Goal: Task Accomplishment & Management: Use online tool/utility

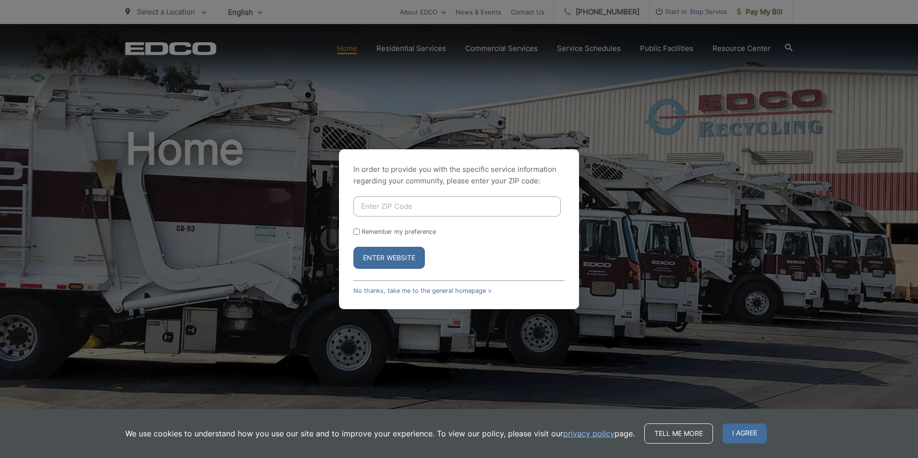
click at [450, 204] on input "Enter ZIP Code" at bounding box center [456, 206] width 207 height 20
click at [413, 253] on button "Enter Website" at bounding box center [389, 258] width 72 height 22
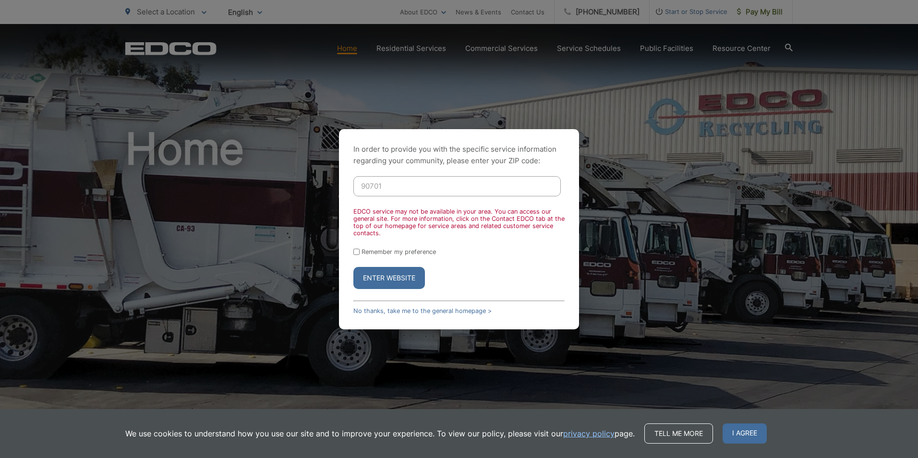
click at [434, 183] on input "90701" at bounding box center [456, 186] width 207 height 20
type input "90620"
click at [353, 267] on button "Enter Website" at bounding box center [389, 278] width 72 height 22
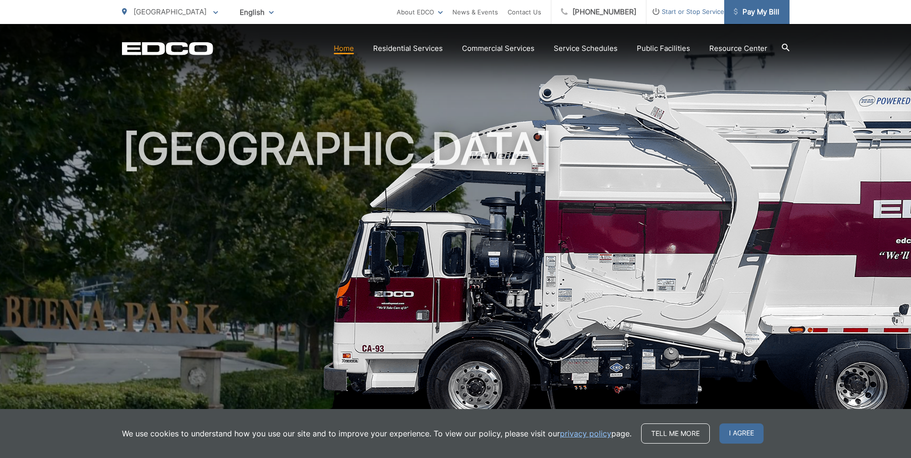
click at [764, 17] on span "Pay My Bill" at bounding box center [756, 12] width 46 height 12
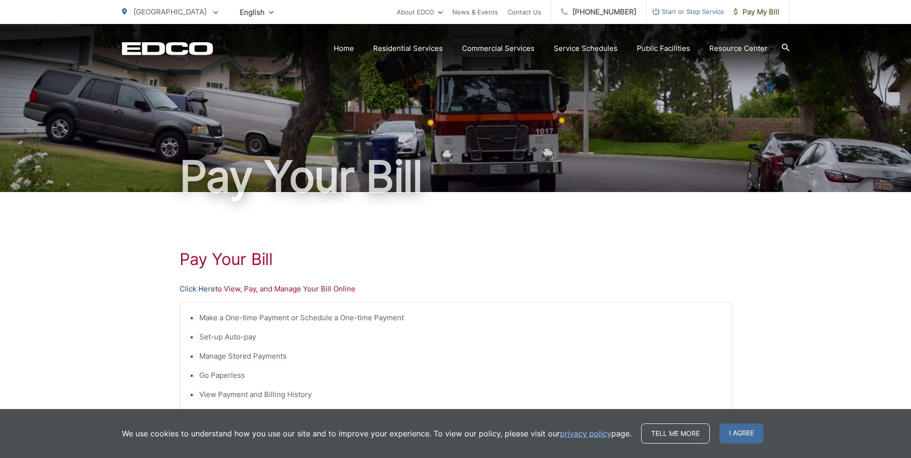
click at [197, 288] on link "Click Here" at bounding box center [198, 289] width 36 height 12
